Goal: Task Accomplishment & Management: Use online tool/utility

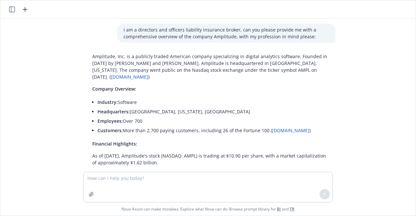
scroll to position [1551, 0]
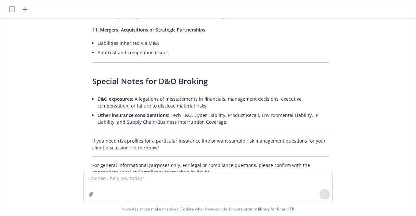
click at [109, 176] on textarea at bounding box center [207, 187] width 249 height 30
type textarea "make a one sentence description of what newfront does"
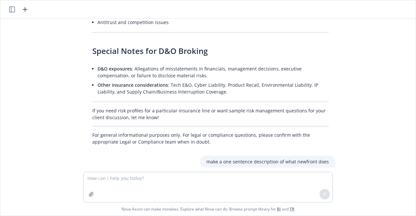
scroll to position [1598, 0]
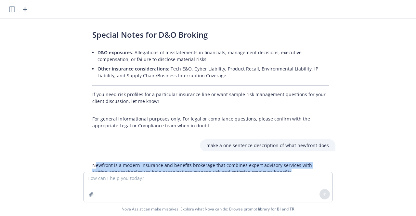
drag, startPoint x: 92, startPoint y: 143, endPoint x: 264, endPoint y: 152, distance: 172.7
click at [266, 162] on p "Newfront is a modern insurance and benefits brokerage that combines expert advi…" at bounding box center [210, 169] width 237 height 14
copy p "ewfront is a modern insurance and benefits brokerage that combines expert advis…"
